Goal: Check status

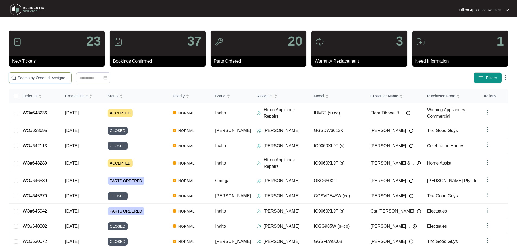
click at [69, 78] on input "text" at bounding box center [44, 78] width 52 height 6
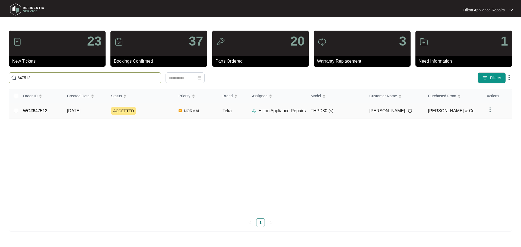
type input "647512"
click at [158, 112] on div "ACCEPTED" at bounding box center [142, 111] width 63 height 8
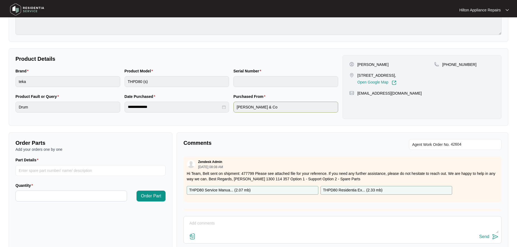
scroll to position [109, 0]
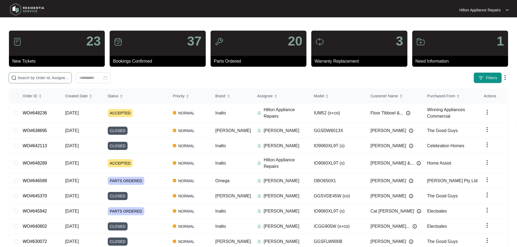
click at [49, 78] on input "text" at bounding box center [44, 78] width 52 height 6
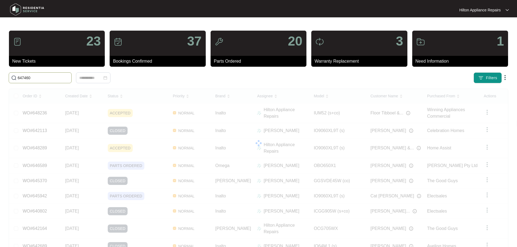
type input "647460"
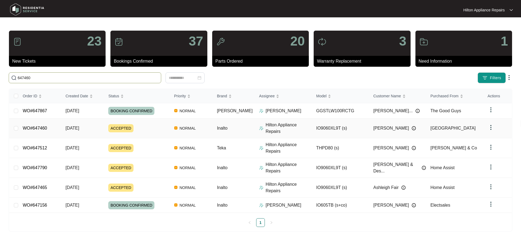
click at [163, 125] on div "ACCEPTED" at bounding box center [138, 128] width 61 height 8
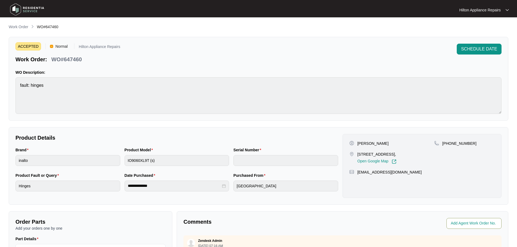
click at [462, 221] on input "string" at bounding box center [474, 223] width 47 height 7
type input "42603"
click at [476, 204] on div "**********" at bounding box center [259, 166] width 500 height 78
